Goal: Transaction & Acquisition: Purchase product/service

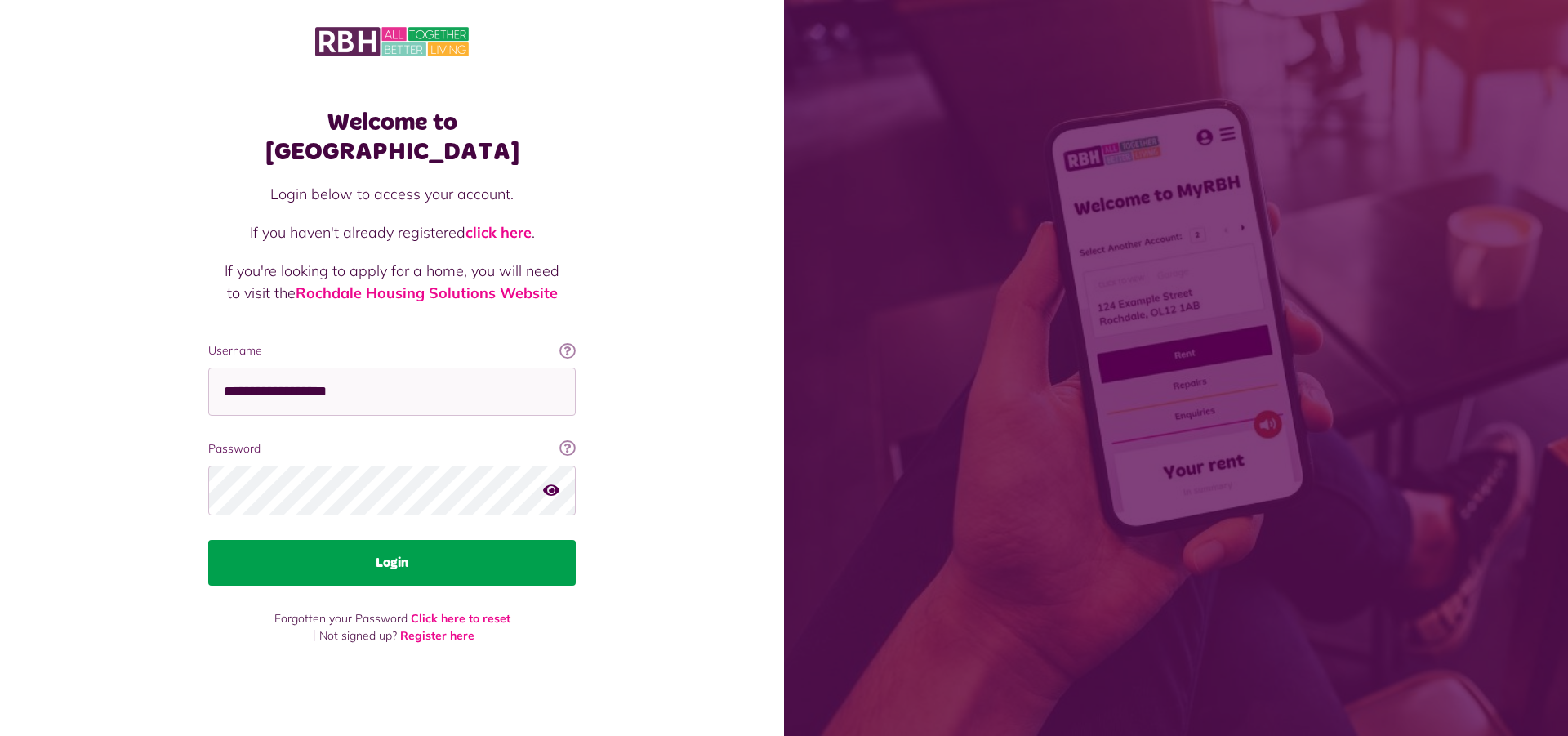
click at [470, 551] on button "Login" at bounding box center [392, 562] width 368 height 46
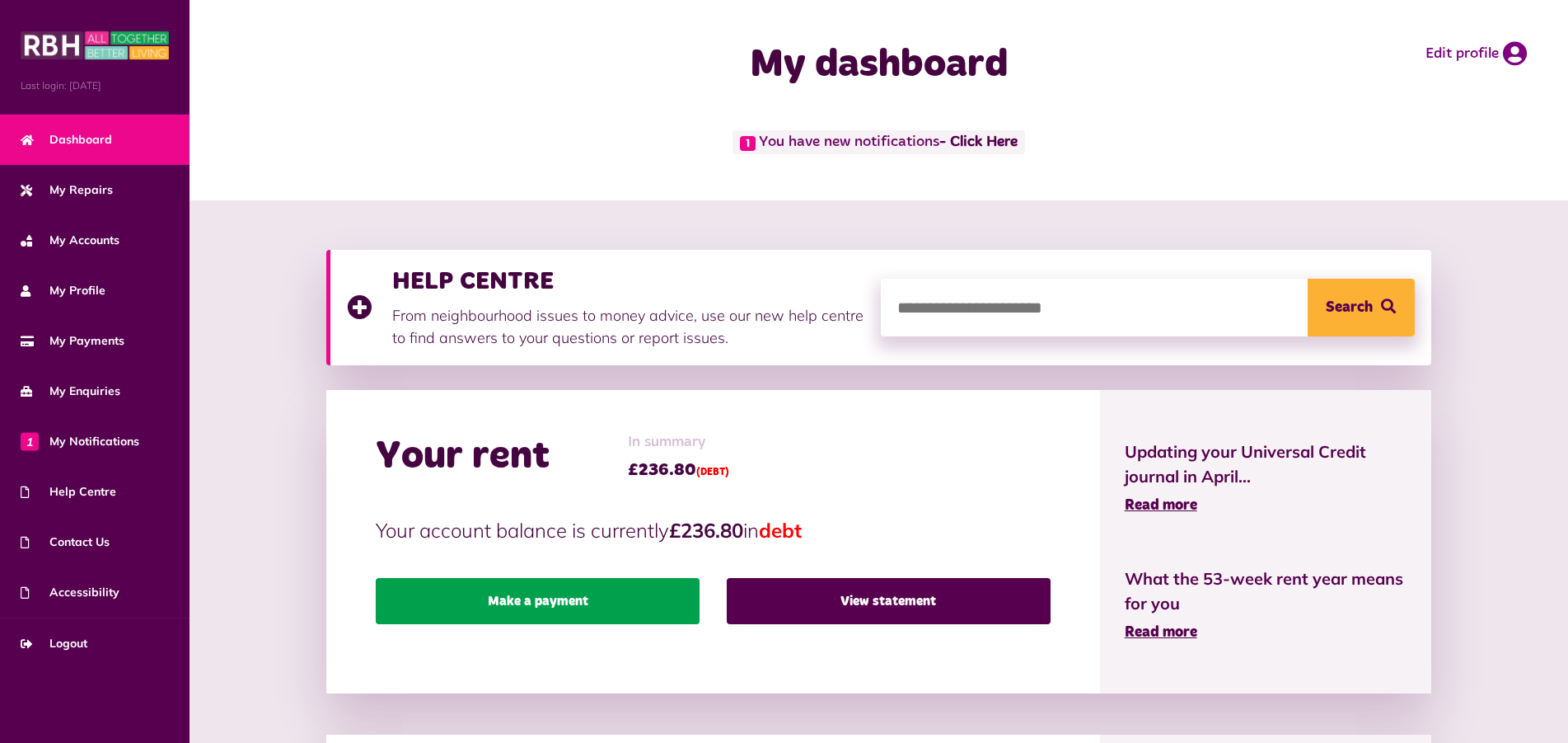
click at [585, 595] on link "Make a payment" at bounding box center [538, 600] width 324 height 46
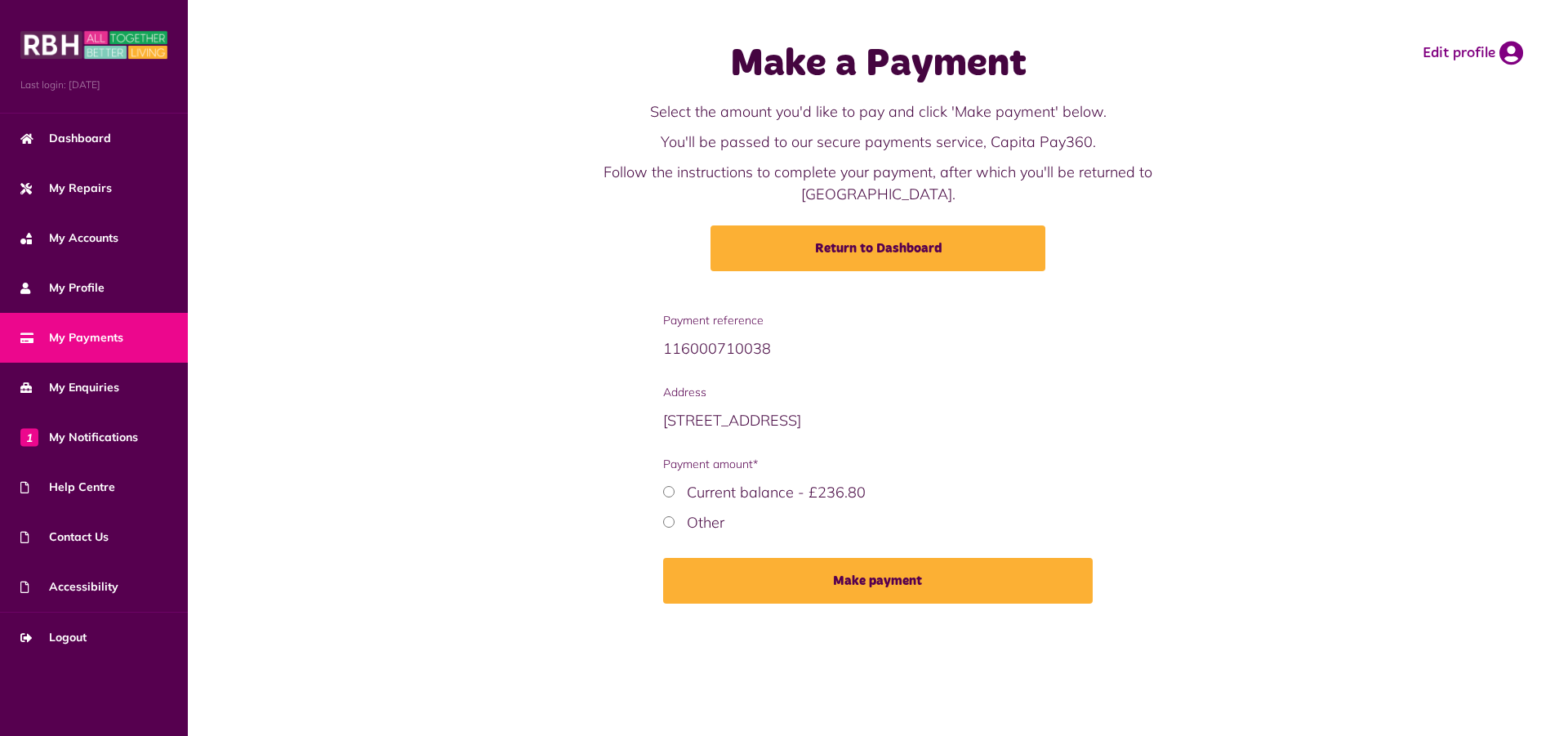
click at [743, 483] on label "Current balance - £236.80" at bounding box center [777, 492] width 179 height 19
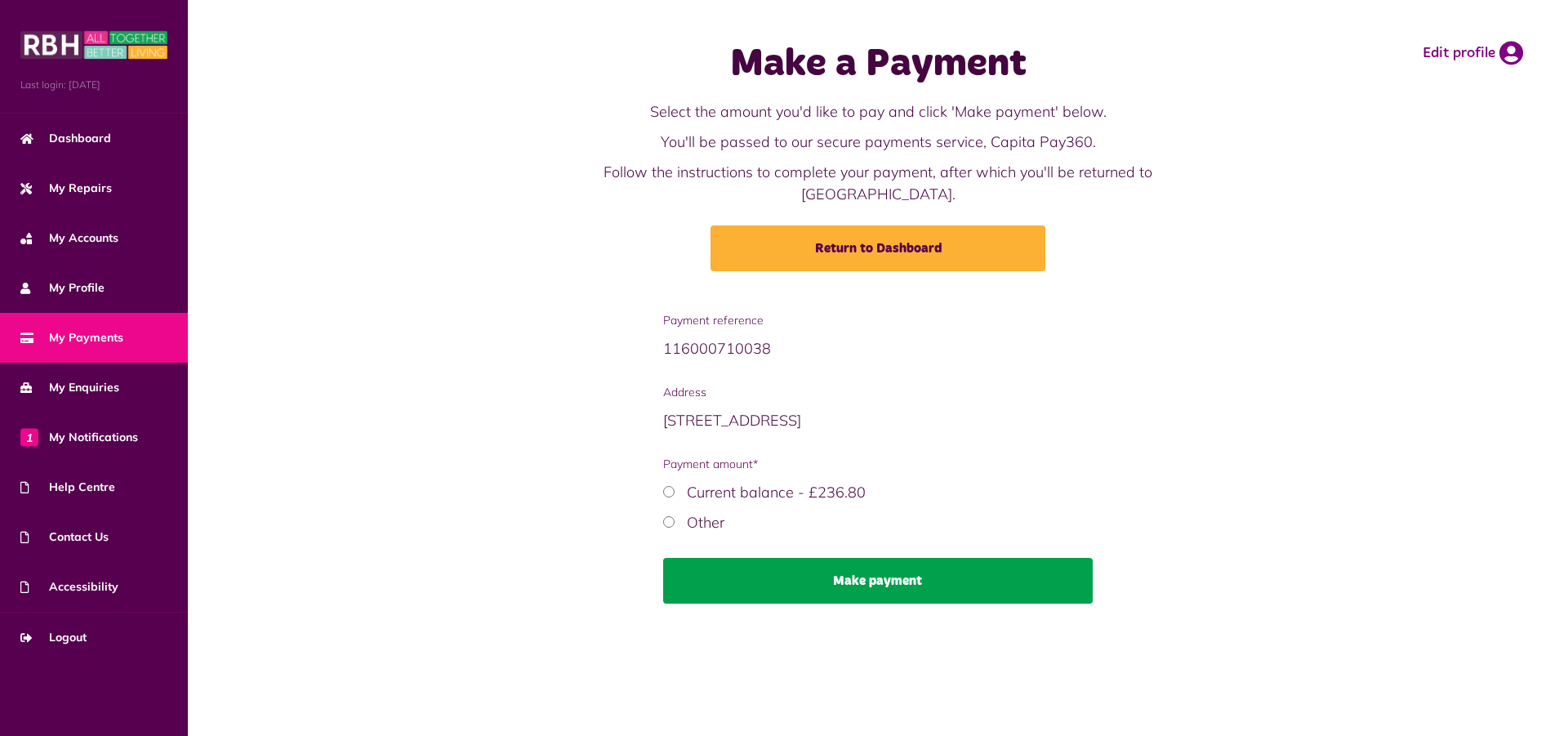
click at [836, 558] on button "Make payment" at bounding box center [878, 580] width 431 height 46
